Goal: Task Accomplishment & Management: Manage account settings

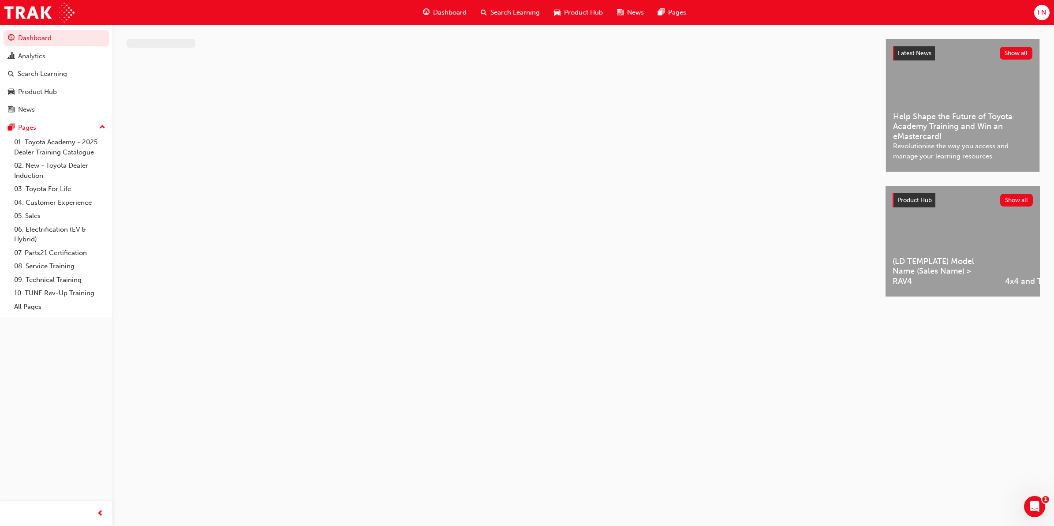
click at [1041, 12] on span "FN" at bounding box center [1041, 12] width 8 height 10
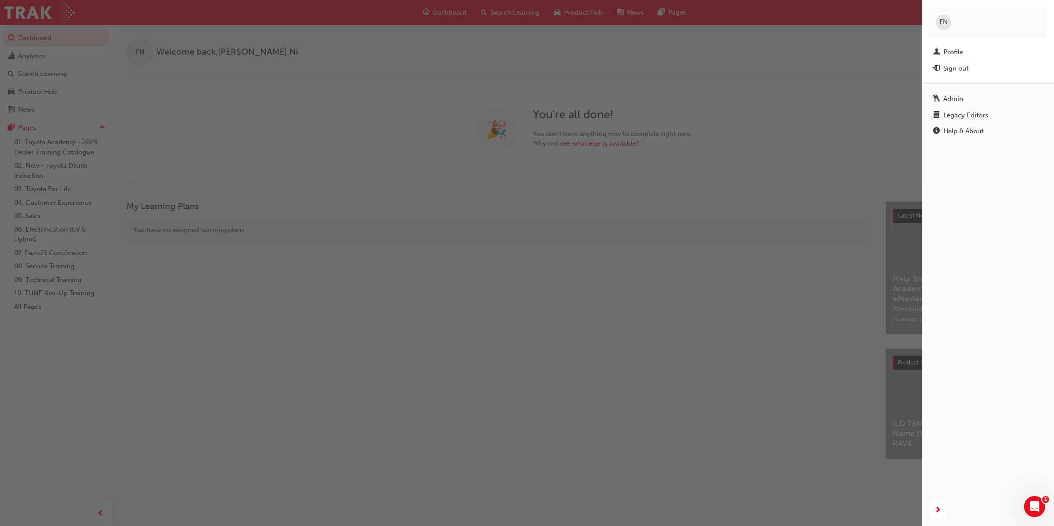
click at [968, 70] on div "Sign out" at bounding box center [955, 68] width 25 height 10
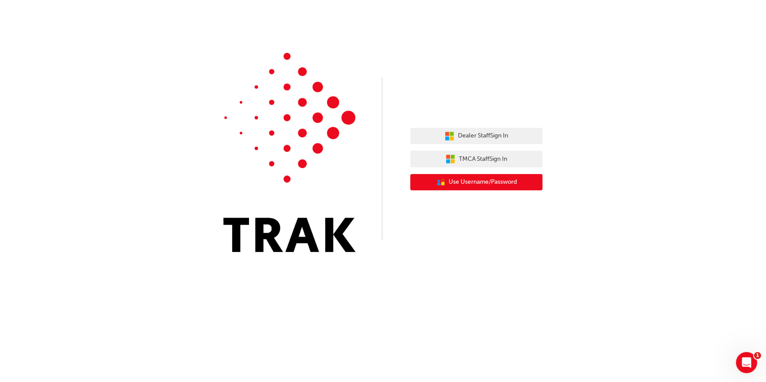
click at [469, 181] on span "Use Username/Password" at bounding box center [483, 182] width 68 height 10
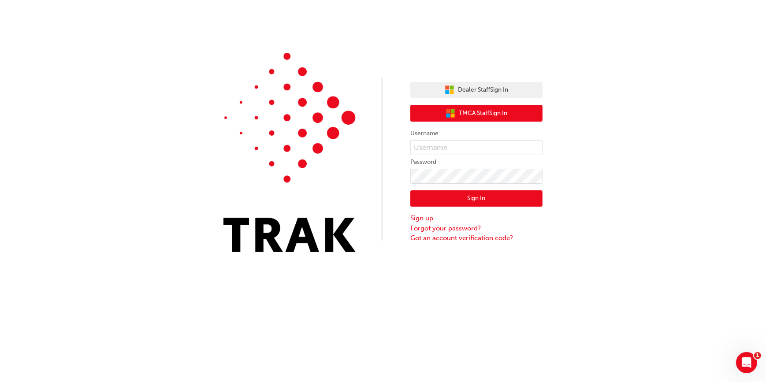
click at [468, 116] on span "TMCA Staff Sign In" at bounding box center [483, 113] width 48 height 10
